Goal: Check status: Check status

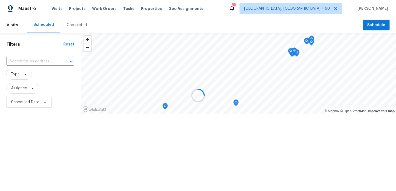
click at [57, 8] on div at bounding box center [198, 95] width 396 height 191
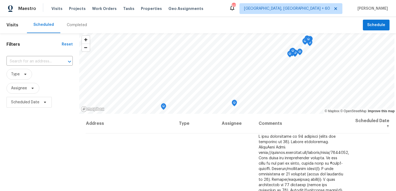
click at [70, 26] on div "Completed" at bounding box center [77, 24] width 20 height 5
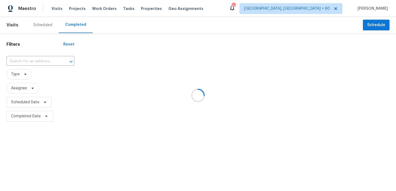
click at [21, 60] on div at bounding box center [198, 95] width 396 height 191
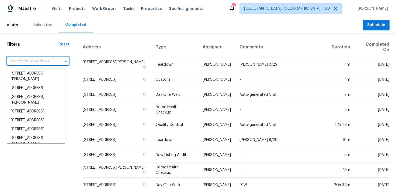
click at [23, 64] on input "text" at bounding box center [30, 61] width 48 height 8
paste input "[STREET_ADDRESS]"
type input "[STREET_ADDRESS]"
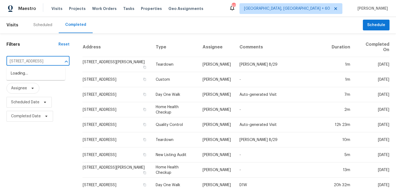
scroll to position [0, 29]
click at [23, 74] on li "[STREET_ADDRESS]" at bounding box center [35, 73] width 59 height 9
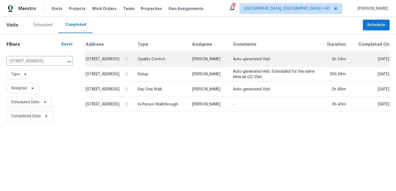
click at [160, 64] on td "Quality Control" at bounding box center [160, 59] width 54 height 15
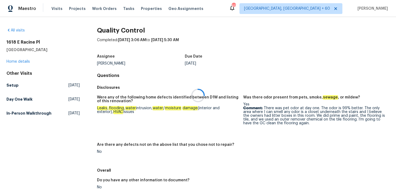
click at [14, 60] on div at bounding box center [198, 95] width 396 height 191
click at [12, 63] on div at bounding box center [198, 95] width 396 height 191
click at [12, 62] on link "Home details" at bounding box center [17, 62] width 23 height 4
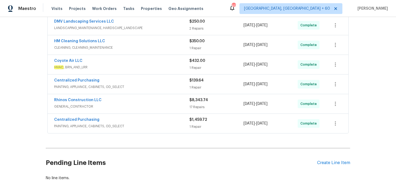
scroll to position [126, 0]
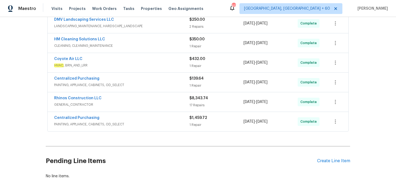
click at [200, 66] on div "1 Repair" at bounding box center [217, 65] width 54 height 5
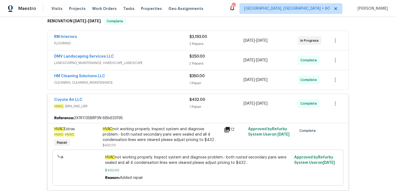
scroll to position [88, 0]
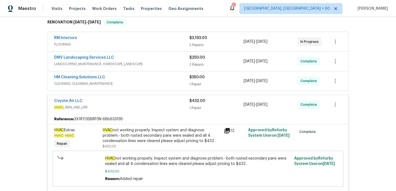
click at [197, 83] on div "1 Repair" at bounding box center [217, 84] width 54 height 5
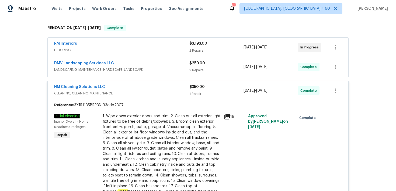
scroll to position [75, 0]
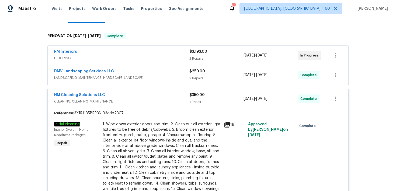
click at [198, 77] on div "2 Repairs" at bounding box center [217, 78] width 54 height 5
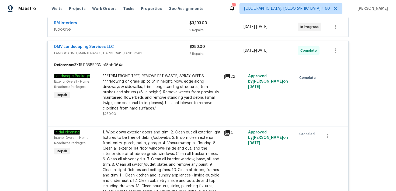
scroll to position [11, 0]
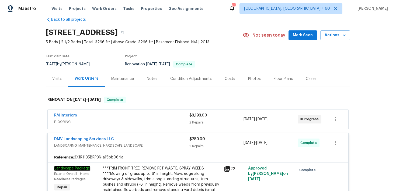
click at [193, 124] on div "2 Repairs" at bounding box center [217, 122] width 54 height 5
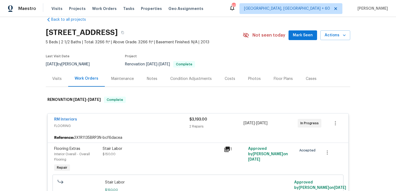
click at [194, 124] on div "2 Repairs" at bounding box center [217, 126] width 54 height 5
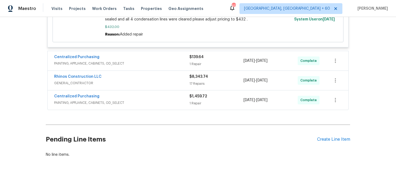
scroll to position [599, 0]
click at [201, 66] on div "1 Repair" at bounding box center [217, 63] width 54 height 5
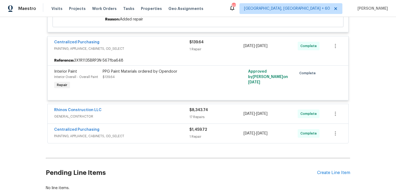
click at [192, 52] on div "1 Repair" at bounding box center [217, 49] width 54 height 5
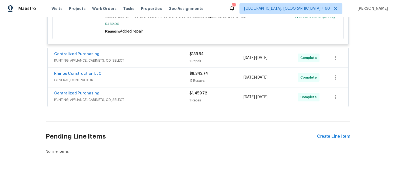
click at [192, 100] on div "1 Repair" at bounding box center [217, 100] width 54 height 5
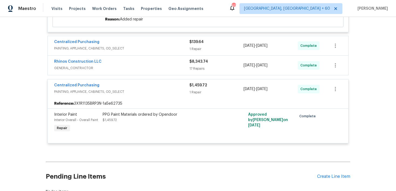
click at [193, 95] on div "1 Repair" at bounding box center [217, 92] width 54 height 5
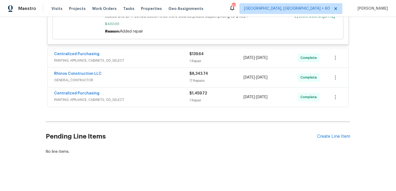
click at [197, 78] on div "17 Repairs" at bounding box center [217, 80] width 54 height 5
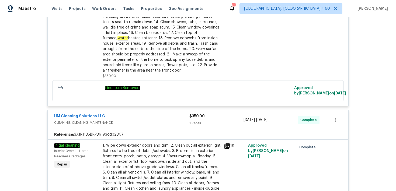
scroll to position [0, 0]
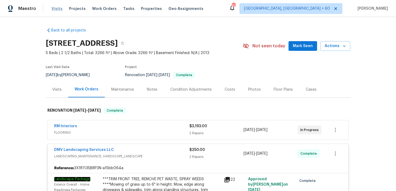
click at [52, 6] on span "Visits" at bounding box center [57, 8] width 11 height 5
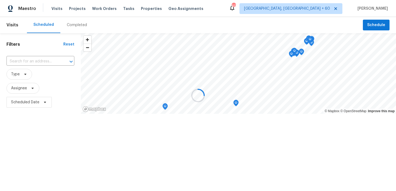
click at [52, 8] on div at bounding box center [198, 95] width 396 height 191
click at [70, 26] on div at bounding box center [198, 95] width 396 height 191
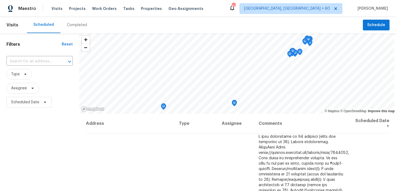
click at [78, 28] on div "Completed" at bounding box center [76, 25] width 33 height 16
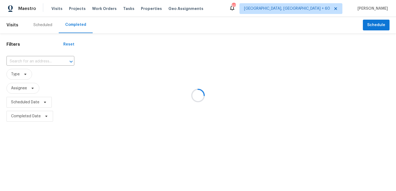
click at [29, 63] on div at bounding box center [198, 95] width 396 height 191
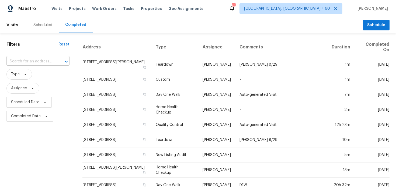
click at [19, 60] on input "text" at bounding box center [30, 61] width 48 height 8
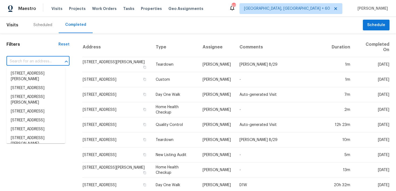
paste input "4848 Colonnade Ave Holiday, FL 34690"
type input "4848 Colonnade Ave Holiday, FL 34690"
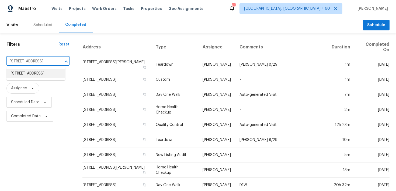
click at [24, 78] on li "4848 Colonnade Ave, Holiday, FL 34690" at bounding box center [35, 73] width 59 height 9
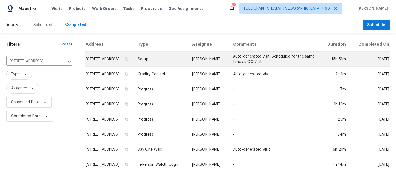
click at [173, 63] on td "Setup" at bounding box center [160, 59] width 54 height 15
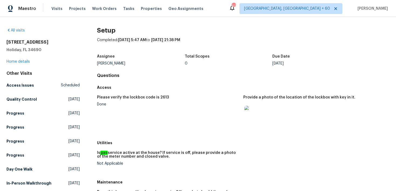
click at [9, 64] on div "4848 Colonnade Ave Holiday, FL 34690 Home details" at bounding box center [42, 52] width 73 height 25
click at [13, 61] on link "Home details" at bounding box center [17, 62] width 23 height 4
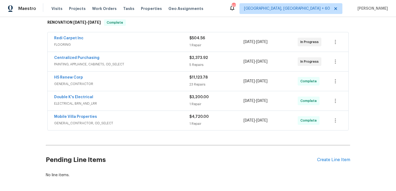
scroll to position [92, 0]
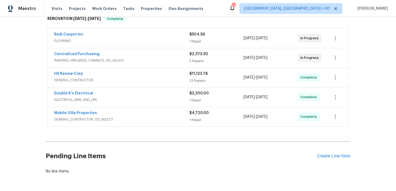
click at [195, 83] on div "23 Repairs" at bounding box center [217, 80] width 54 height 5
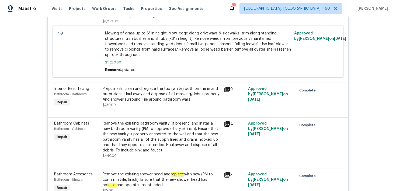
scroll to position [0, 0]
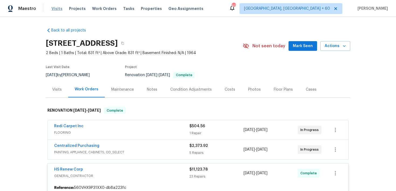
click at [52, 8] on span "Visits" at bounding box center [57, 8] width 11 height 5
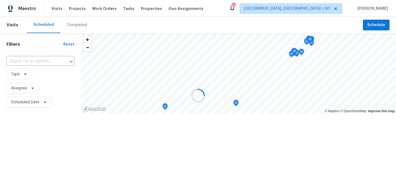
click at [68, 23] on div at bounding box center [198, 95] width 396 height 191
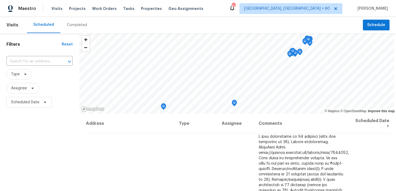
click at [68, 24] on div "Completed" at bounding box center [77, 24] width 20 height 5
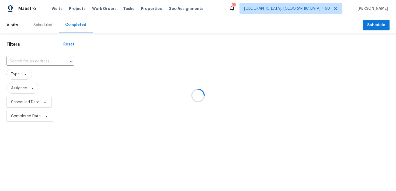
click at [30, 63] on div at bounding box center [198, 95] width 396 height 191
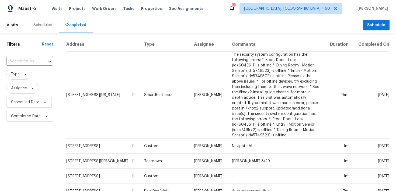
click at [22, 63] on input "text" at bounding box center [22, 61] width 32 height 8
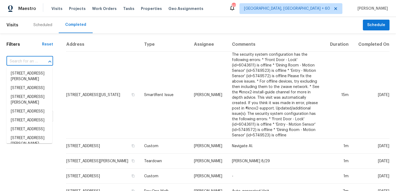
paste input "[STREET_ADDRESS]"
type input "[STREET_ADDRESS]"
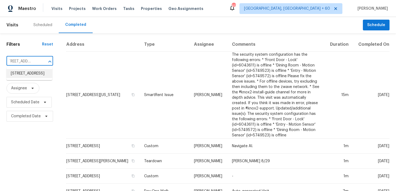
click at [26, 73] on li "[STREET_ADDRESS]" at bounding box center [29, 73] width 46 height 9
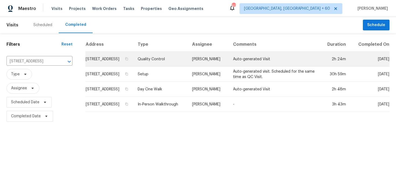
click at [173, 66] on td "Quality Control" at bounding box center [160, 59] width 54 height 15
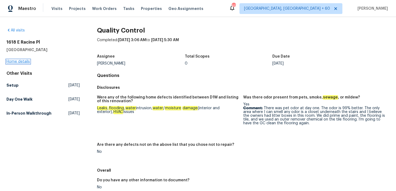
click at [13, 62] on link "Home details" at bounding box center [17, 62] width 23 height 4
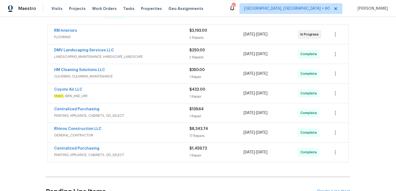
scroll to position [99, 0]
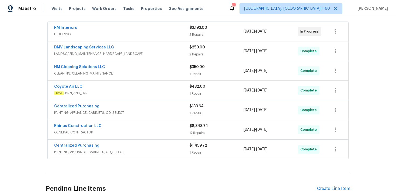
click at [194, 94] on div "1 Repair" at bounding box center [217, 93] width 54 height 5
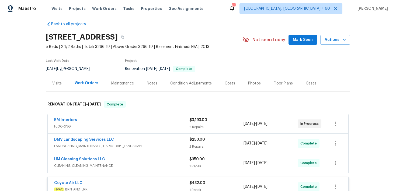
scroll to position [0, 0]
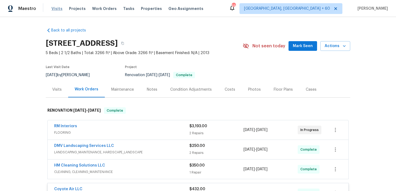
click at [55, 10] on span "Visits" at bounding box center [57, 8] width 11 height 5
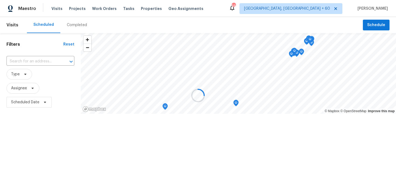
click at [68, 24] on div at bounding box center [198, 95] width 396 height 191
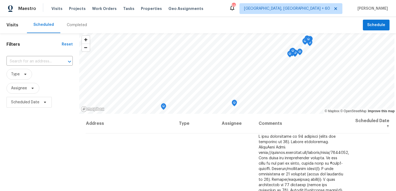
click at [75, 26] on div "Completed" at bounding box center [77, 24] width 20 height 5
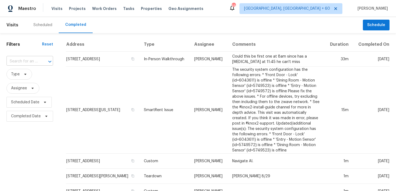
click at [20, 62] on input "text" at bounding box center [22, 61] width 32 height 8
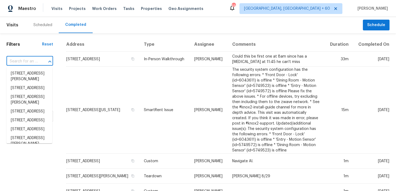
paste input "[STREET_ADDRESS]"
type input "[STREET_ADDRESS]"
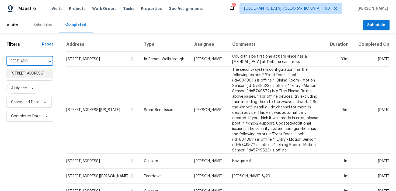
click at [27, 77] on li "[STREET_ADDRESS]" at bounding box center [29, 73] width 46 height 9
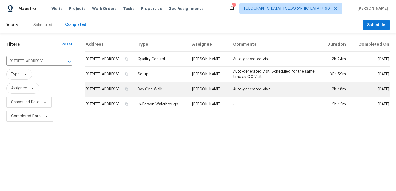
click at [157, 94] on td "Day One Walk" at bounding box center [160, 89] width 54 height 15
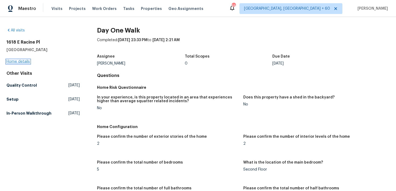
click at [23, 63] on link "Home details" at bounding box center [17, 62] width 23 height 4
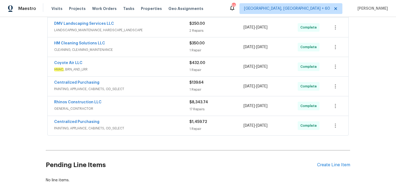
scroll to position [136, 0]
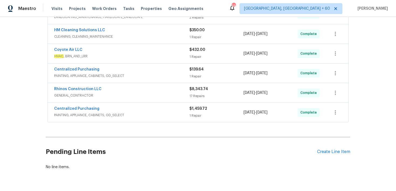
click at [188, 113] on span "PAINTING, APPLIANCE, CABINETS, OD_SELECT" at bounding box center [121, 115] width 135 height 5
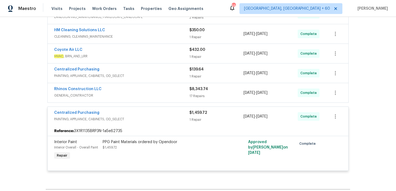
click at [196, 93] on div "$8,343.74 17 Repairs" at bounding box center [217, 93] width 54 height 13
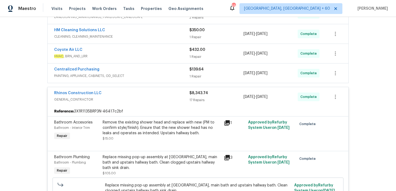
click at [198, 76] on div "1 Repair" at bounding box center [217, 76] width 54 height 5
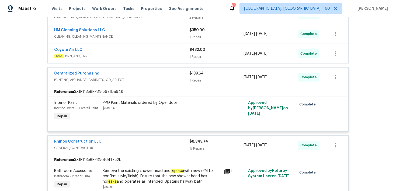
click at [197, 58] on div "1 Repair" at bounding box center [217, 56] width 54 height 5
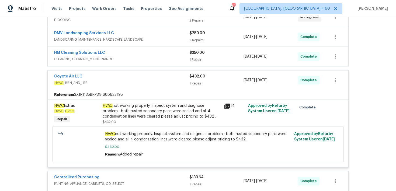
scroll to position [104, 0]
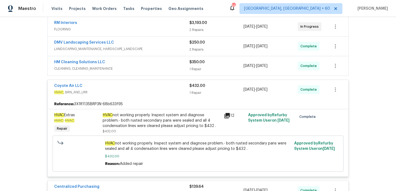
click at [195, 70] on div "1 Repair" at bounding box center [217, 69] width 54 height 5
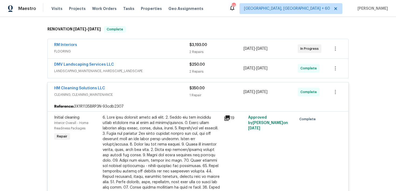
scroll to position [75, 0]
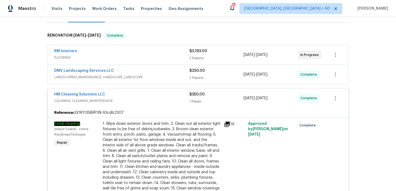
click at [197, 71] on span "$250.00" at bounding box center [198, 71] width 16 height 4
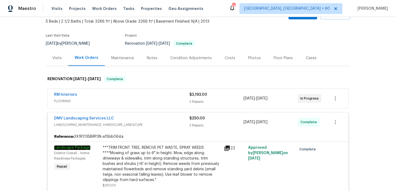
scroll to position [37, 0]
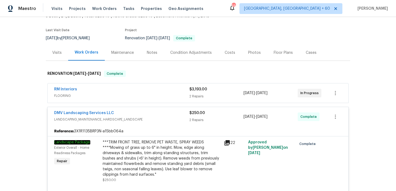
click at [195, 91] on span "$3,193.00" at bounding box center [199, 90] width 18 height 4
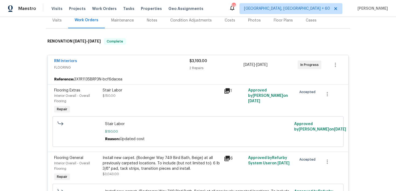
click at [198, 69] on div "2 Repairs" at bounding box center [217, 68] width 54 height 5
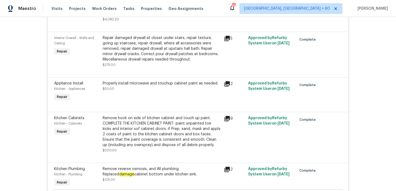
scroll to position [1316, 0]
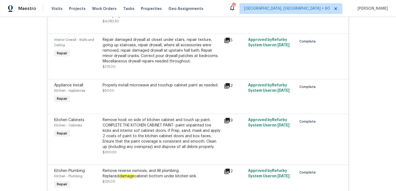
click at [159, 104] on div "Properly install microwave and touchup cabinet paint as needed. $50.00" at bounding box center [161, 93] width 121 height 25
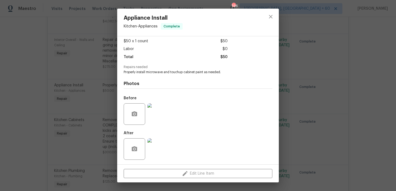
scroll to position [30, 0]
click at [152, 114] on img at bounding box center [158, 114] width 22 height 22
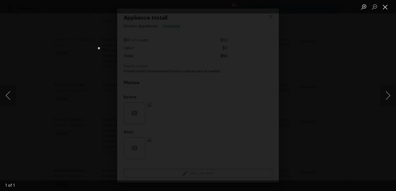
click at [385, 7] on button "Close lightbox" at bounding box center [385, 6] width 11 height 9
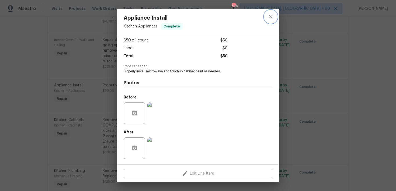
click at [269, 18] on icon "close" at bounding box center [271, 16] width 6 height 6
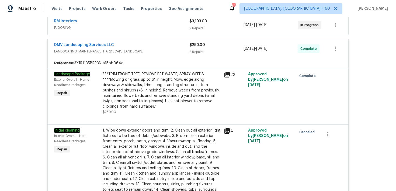
scroll to position [86, 0]
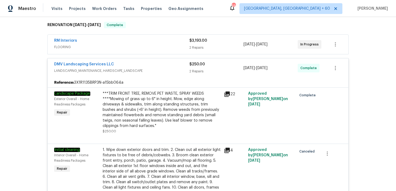
click at [194, 43] on div "$3,193.00" at bounding box center [217, 40] width 54 height 5
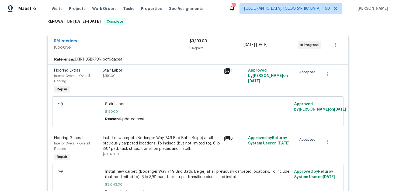
scroll to position [25, 0]
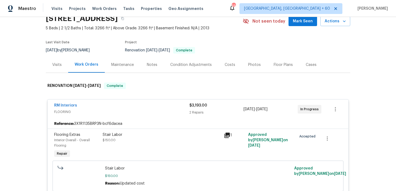
click at [194, 112] on div "2 Repairs" at bounding box center [217, 112] width 54 height 5
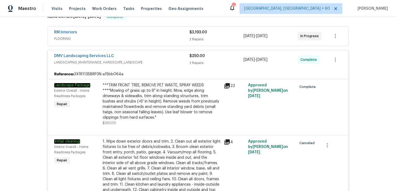
scroll to position [73, 0]
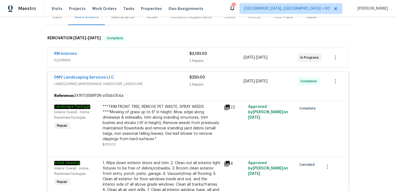
click at [196, 85] on div "2 Repairs" at bounding box center [217, 84] width 54 height 5
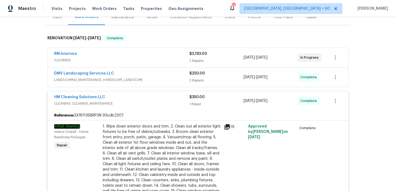
click at [383, 60] on div "Back to all projects 1618 E Racine Pl, Casa Grande, AZ 85122 5 Beds | 2 1/2 Bat…" at bounding box center [198, 104] width 396 height 174
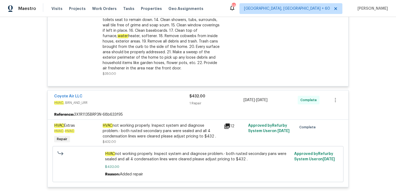
scroll to position [271, 0]
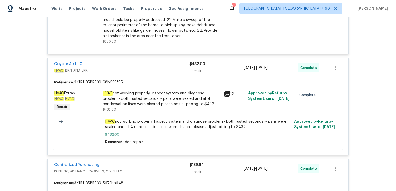
click at [147, 102] on div "HVAC not working properly. Inspect system and diagnose problem.- both rusted se…" at bounding box center [162, 99] width 118 height 16
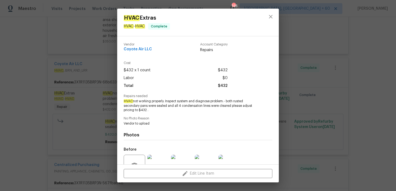
drag, startPoint x: 128, startPoint y: 101, endPoint x: 214, endPoint y: 110, distance: 87.2
click at [214, 110] on span "HVAC not working properly. Inspect system and diagnose problem.- both rusted se…" at bounding box center [191, 105] width 134 height 13
click at [344, 81] on div "HVAC Extras HVAC - HVAC Complete Vendor Coyote Air LLC Account Category Repairs…" at bounding box center [198, 95] width 396 height 191
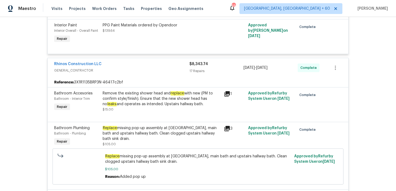
scroll to position [488, 0]
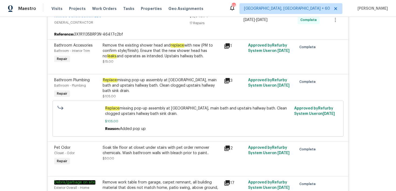
click at [146, 79] on div "Replace missing pop-up assembly at powder bath, main bath and upstairs hallway …" at bounding box center [162, 86] width 118 height 16
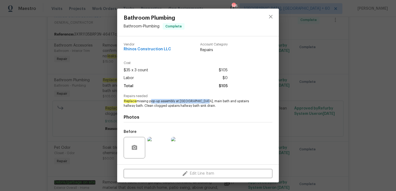
drag, startPoint x: 150, startPoint y: 102, endPoint x: 204, endPoint y: 101, distance: 53.9
click at [204, 101] on span "Replace missing pop-up assembly at powder bath, main bath and upstairs hallway …" at bounding box center [191, 103] width 134 height 9
click at [167, 146] on img at bounding box center [158, 148] width 22 height 22
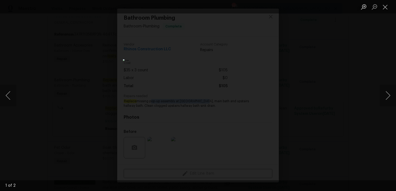
click at [324, 51] on div "Lightbox" at bounding box center [198, 95] width 396 height 191
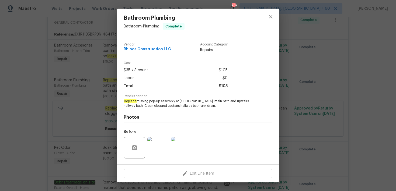
click at [357, 64] on div "Bathroom Plumbing Bathroom - Plumbing Complete Vendor Rhinos Construction LLC A…" at bounding box center [198, 95] width 396 height 191
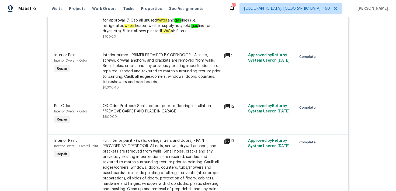
scroll to position [931, 0]
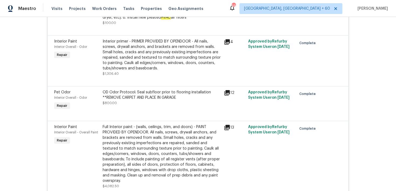
click at [158, 104] on div "OD Odor Protocol: Seal subfloor prior to flooring installation **REMOVE CARPET …" at bounding box center [162, 98] width 118 height 16
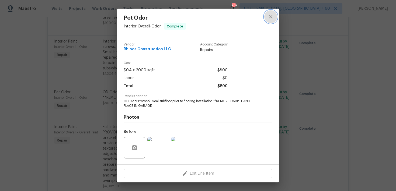
click at [270, 16] on icon "close" at bounding box center [271, 16] width 6 height 6
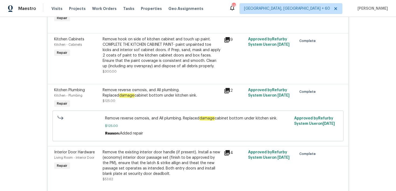
scroll to position [1189, 0]
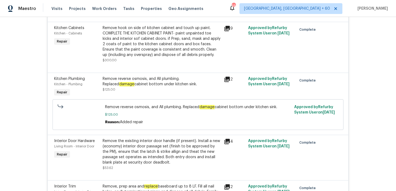
click at [148, 87] on div "Remove reverse osmosis, and All plumbing. Replaced damage cabinet bottom under …" at bounding box center [162, 81] width 118 height 11
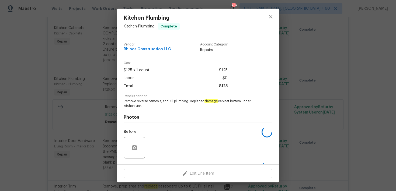
click at [324, 64] on div "Kitchen Plumbing Kitchen - Plumbing Complete Vendor Rhinos Construction LLC Acc…" at bounding box center [198, 95] width 396 height 191
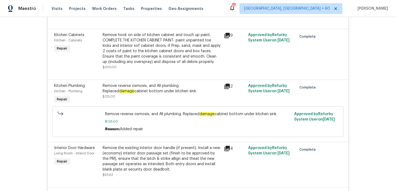
scroll to position [1179, 0]
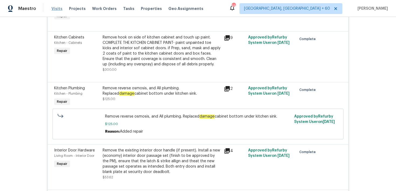
click at [56, 11] on span "Visits" at bounding box center [57, 8] width 11 height 5
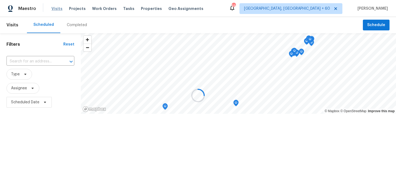
click at [56, 11] on div at bounding box center [198, 95] width 396 height 191
click at [75, 26] on div at bounding box center [198, 95] width 396 height 191
click at [71, 27] on div "Completed" at bounding box center [77, 24] width 20 height 5
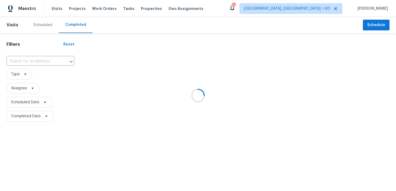
click at [30, 61] on div at bounding box center [198, 95] width 396 height 191
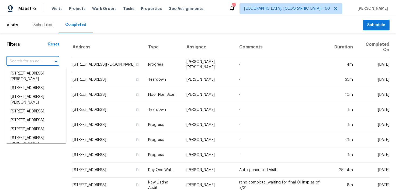
click at [29, 64] on input "text" at bounding box center [25, 61] width 38 height 8
paste input "416 28th St W Palmetto, FL 34221"
type input "416 28th St W Palmetto, FL 34221"
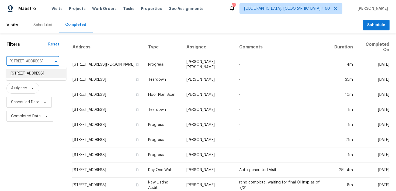
click at [19, 73] on li "416 28th St W, Palmetto, FL 34221" at bounding box center [36, 73] width 60 height 9
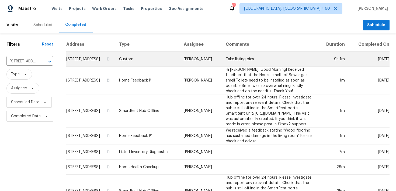
click at [136, 65] on td "Custom" at bounding box center [147, 59] width 65 height 15
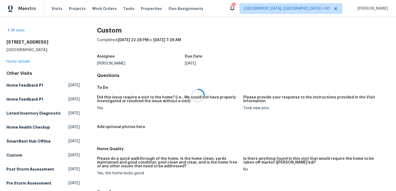
click at [19, 59] on div at bounding box center [198, 95] width 396 height 191
click at [13, 61] on div at bounding box center [198, 95] width 396 height 191
click at [12, 63] on link "Home details" at bounding box center [17, 62] width 23 height 4
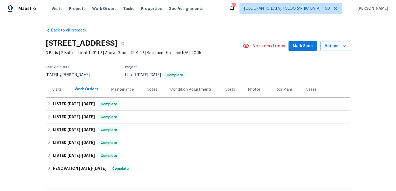
scroll to position [19, 0]
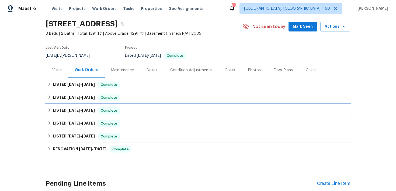
click at [120, 107] on div "LISTED 7/16/25 - 7/16/25 Complete" at bounding box center [198, 110] width 305 height 13
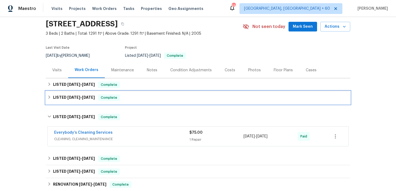
click at [149, 99] on div "LISTED 7/23/25 - 8/1/25 Complete" at bounding box center [197, 98] width 301 height 6
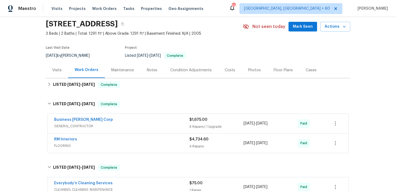
click at [190, 121] on span "$1,675.00" at bounding box center [199, 120] width 18 height 4
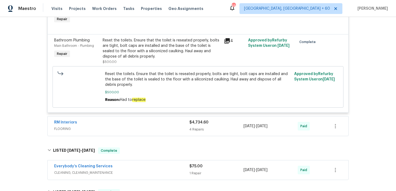
scroll to position [396, 0]
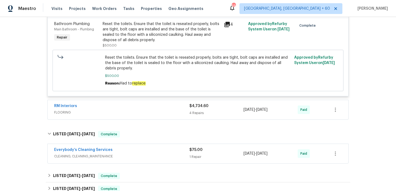
click at [204, 114] on div "4 Repairs" at bounding box center [217, 113] width 54 height 5
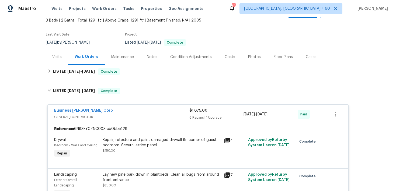
scroll to position [32, 0]
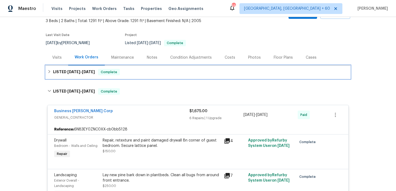
click at [140, 72] on div "LISTED 8/14/25 - 8/28/25 Complete" at bounding box center [197, 72] width 301 height 6
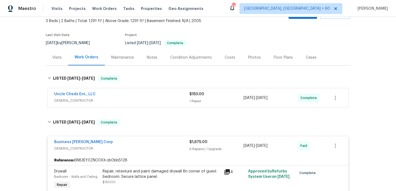
click at [193, 99] on div "1 Repair" at bounding box center [217, 101] width 54 height 5
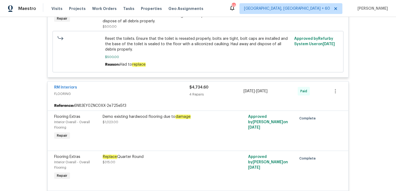
scroll to position [588, 0]
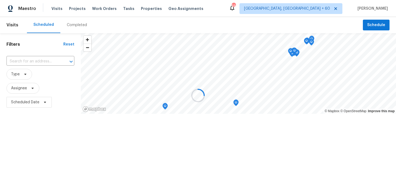
click at [75, 28] on div at bounding box center [198, 95] width 396 height 191
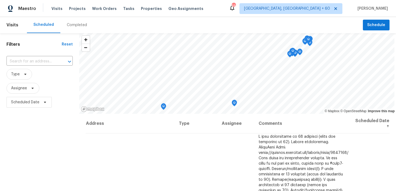
click at [75, 24] on div "Completed" at bounding box center [77, 24] width 20 height 5
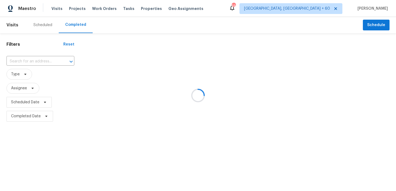
click at [30, 59] on div at bounding box center [198, 95] width 396 height 191
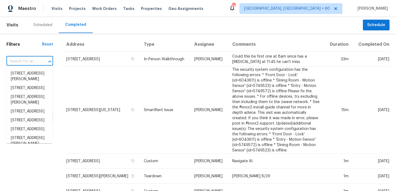
click at [33, 59] on input "text" at bounding box center [22, 61] width 32 height 8
paste input "[STREET_ADDRESS]"
type input "[STREET_ADDRESS]"
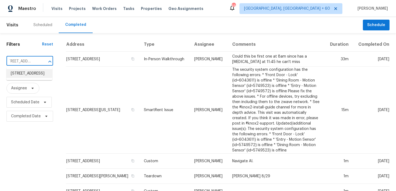
click at [21, 75] on li "[STREET_ADDRESS]" at bounding box center [29, 73] width 46 height 9
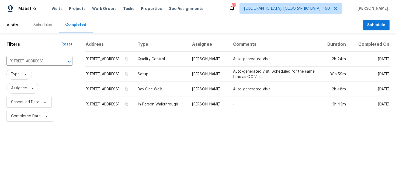
click at [163, 97] on td "Day One Walk" at bounding box center [160, 89] width 54 height 15
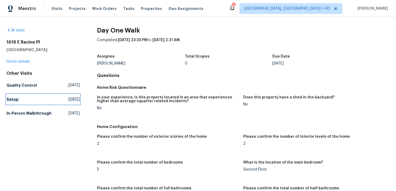
click at [15, 103] on link "Setup [DATE]" at bounding box center [42, 100] width 73 height 10
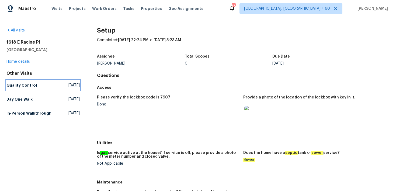
click at [32, 86] on h5 "Quality Control" at bounding box center [21, 85] width 30 height 5
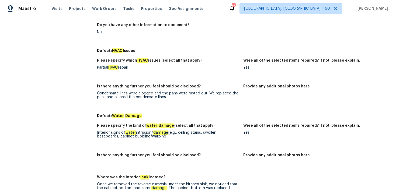
scroll to position [11, 0]
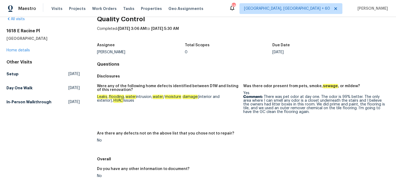
drag, startPoint x: 102, startPoint y: 94, endPoint x: 199, endPoint y: 101, distance: 97.8
click at [199, 101] on figure "Were any of the following home defects identified between D1W and listing of th…" at bounding box center [170, 104] width 146 height 41
click at [199, 101] on div "Leaks , flooding , water intrusion, water / moisture damage (interior and exter…" at bounding box center [168, 99] width 142 height 8
click at [114, 100] on div "Leaks , flooding , water intrusion, water / moisture damage (interior and exter…" at bounding box center [168, 99] width 142 height 8
drag, startPoint x: 103, startPoint y: 98, endPoint x: 196, endPoint y: 98, distance: 93.3
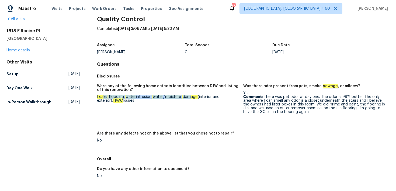
click at [196, 98] on div "Leaks , flooding , water intrusion, water / moisture damage (interior and exter…" at bounding box center [168, 99] width 142 height 8
click at [123, 99] on em "damage" at bounding box center [118, 101] width 10 height 4
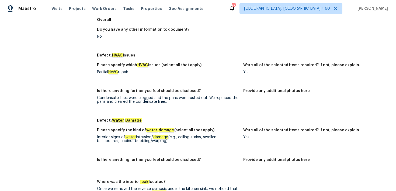
scroll to position [152, 0]
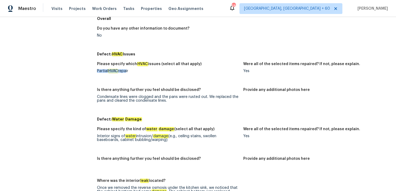
drag, startPoint x: 94, startPoint y: 71, endPoint x: 126, endPoint y: 71, distance: 32.1
click at [126, 71] on div "All visits [STREET_ADDRESS] Home details Other Visits Setup [DATE] Day One Walk…" at bounding box center [197, 70] width 383 height 389
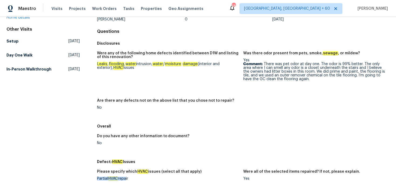
scroll to position [104, 0]
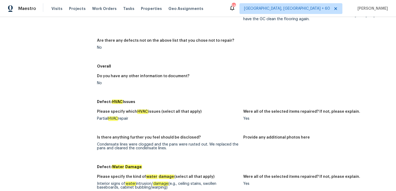
click at [107, 121] on div "Partial HVAC repair" at bounding box center [168, 119] width 142 height 4
drag, startPoint x: 93, startPoint y: 119, endPoint x: 131, endPoint y: 119, distance: 37.5
click at [131, 119] on div "All visits [STREET_ADDRESS] Home details Other Visits Setup [DATE] Day One Walk…" at bounding box center [197, 117] width 383 height 389
click at [131, 119] on div "Partial HVAC repair" at bounding box center [168, 119] width 142 height 4
drag, startPoint x: 99, startPoint y: 116, endPoint x: 131, endPoint y: 116, distance: 31.8
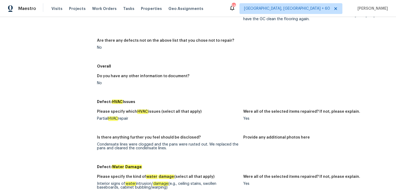
click at [131, 116] on div "Please specify which HVAC issues (select all that apply)" at bounding box center [168, 113] width 142 height 7
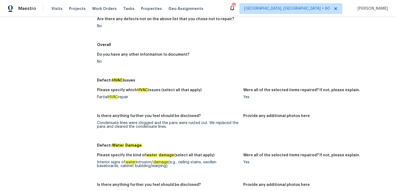
scroll to position [129, 0]
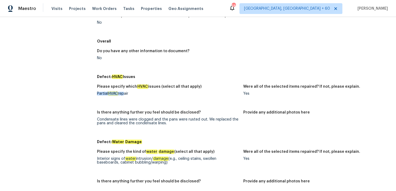
drag, startPoint x: 94, startPoint y: 95, endPoint x: 123, endPoint y: 94, distance: 28.6
click at [123, 94] on div "All visits [STREET_ADDRESS] Home details Other Visits Setup [DATE] Day One Walk…" at bounding box center [197, 92] width 383 height 389
click at [123, 94] on div "Partial HVAC repair" at bounding box center [168, 94] width 142 height 4
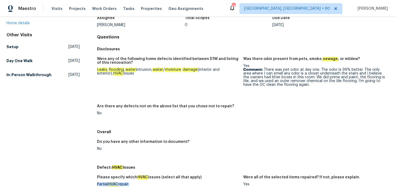
scroll to position [4, 0]
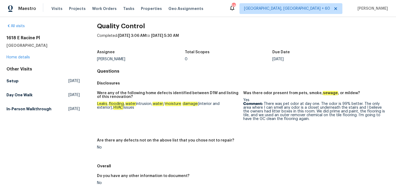
drag, startPoint x: 96, startPoint y: 102, endPoint x: 206, endPoint y: 109, distance: 110.2
click at [206, 109] on div "Leaks , flooding , water intrusion, water / moisture damage (interior and exter…" at bounding box center [168, 106] width 142 height 8
click at [12, 82] on h5 "Setup" at bounding box center [12, 80] width 12 height 5
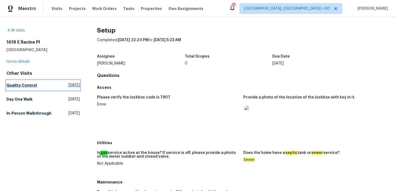
click at [22, 85] on h5 "Quality Control" at bounding box center [21, 85] width 30 height 5
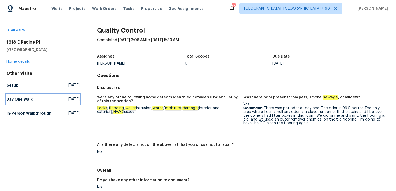
click at [31, 98] on h5 "Day One Walk" at bounding box center [19, 99] width 26 height 5
